Goal: Find specific page/section: Find specific page/section

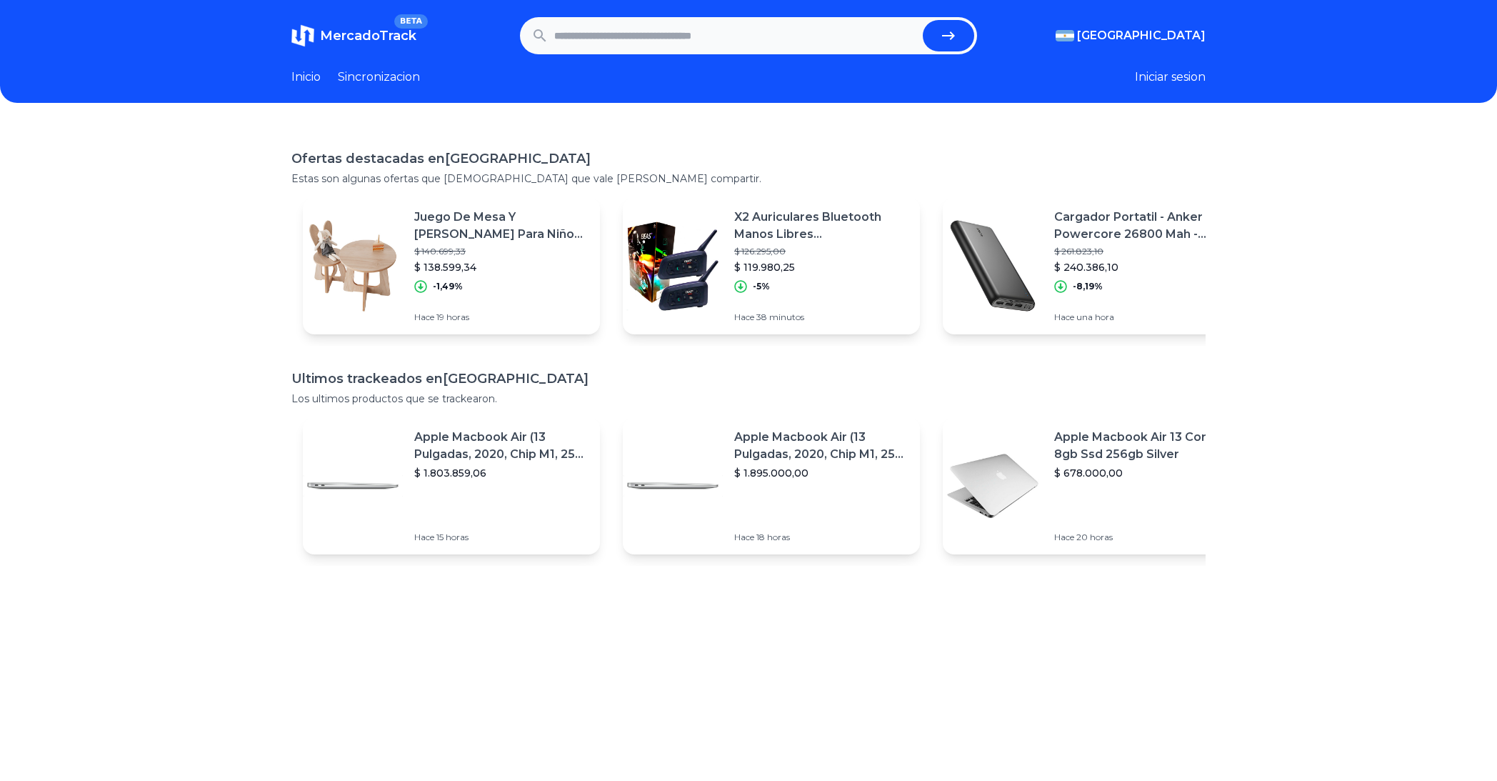
click at [414, 79] on link "Sincronizacion" at bounding box center [379, 77] width 82 height 17
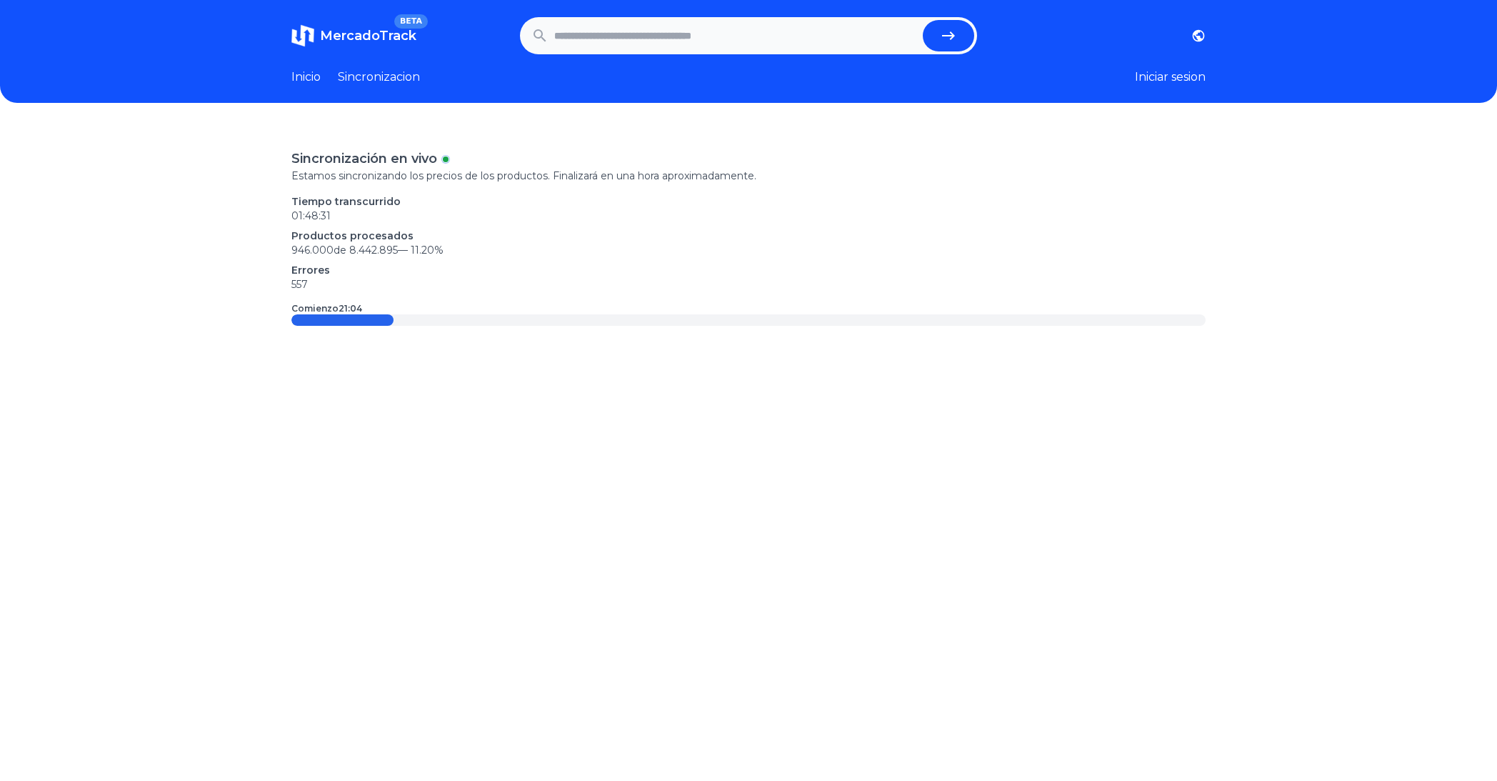
click at [304, 69] on link "Inicio" at bounding box center [305, 77] width 29 height 17
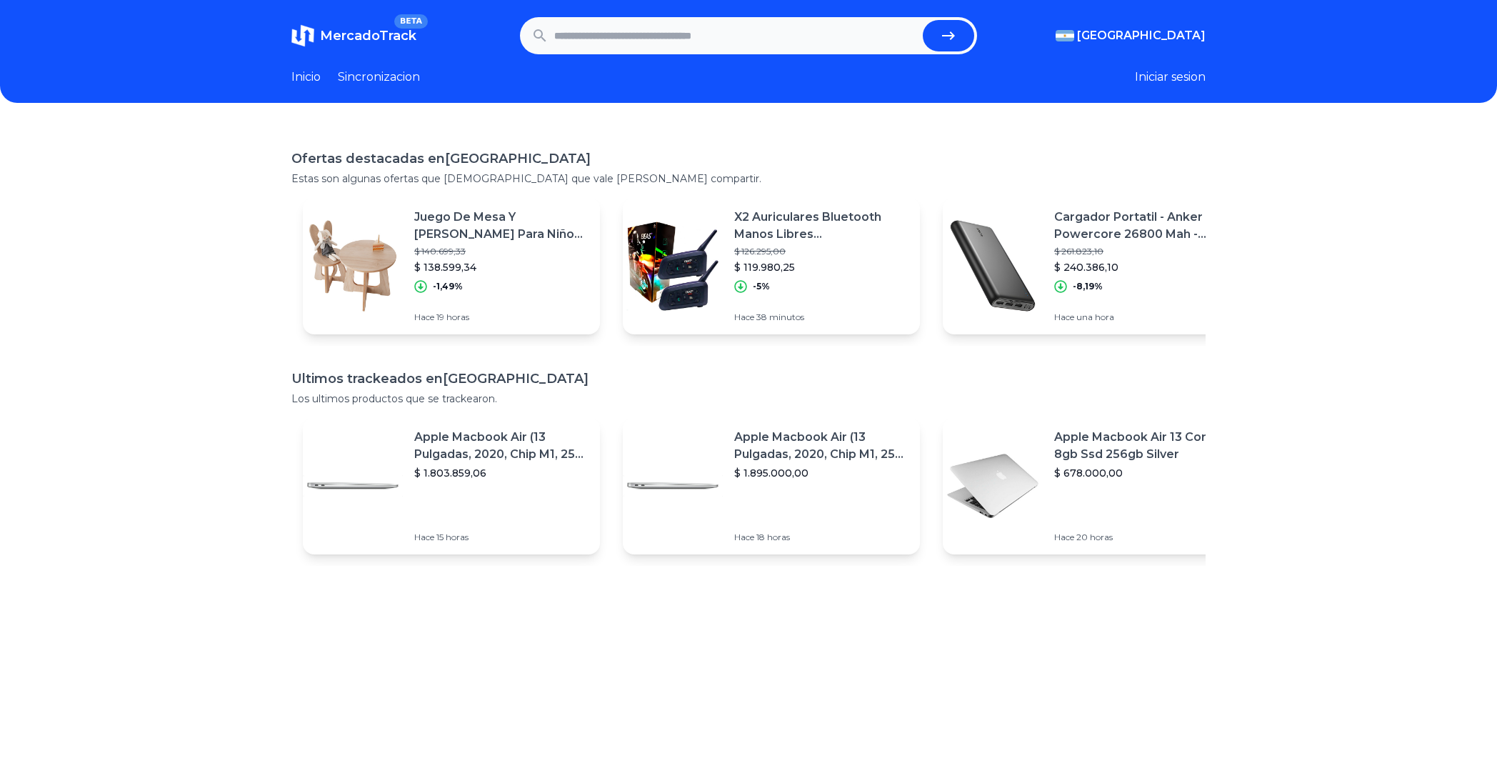
click at [701, 60] on header "MercadoTrack BETA Argentina Argentina Uruguay Mexico Chile Peru Venezuela Colom…" at bounding box center [748, 51] width 1497 height 103
click at [328, 73] on div "Inicio Sincronizacion" at bounding box center [355, 77] width 129 height 17
click at [315, 73] on link "Inicio" at bounding box center [305, 77] width 29 height 17
click at [587, 39] on input "text" at bounding box center [735, 35] width 363 height 31
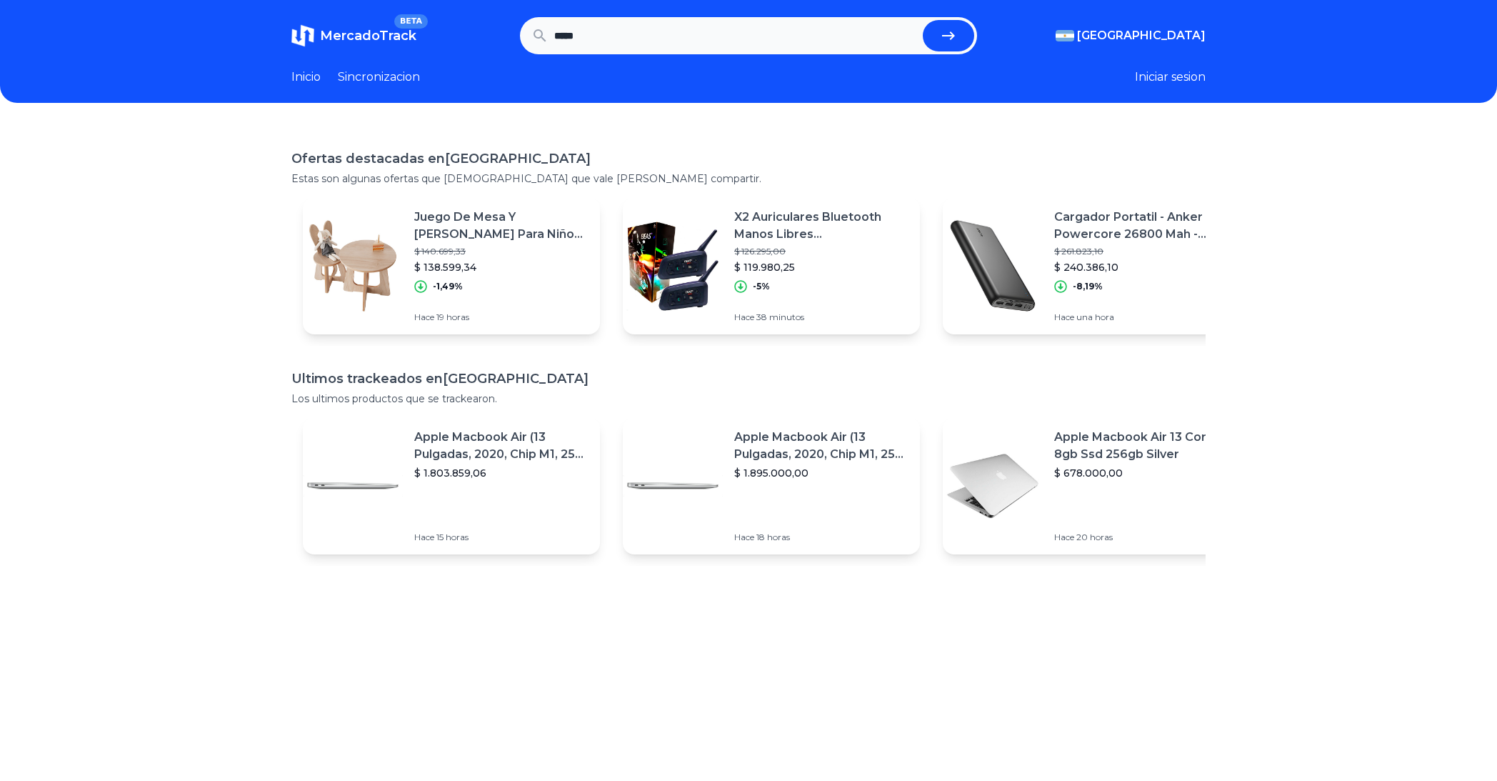
type input "*****"
click at [923, 20] on button "submit" at bounding box center [948, 35] width 51 height 31
